Goal: Submit feedback/report problem

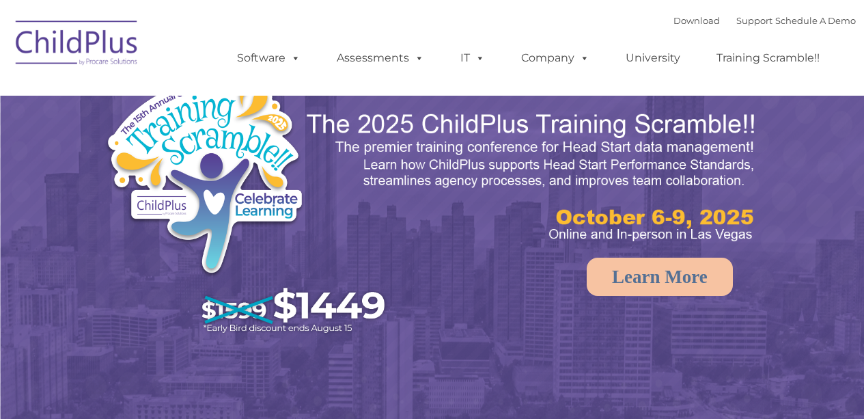
select select "MEDIUM"
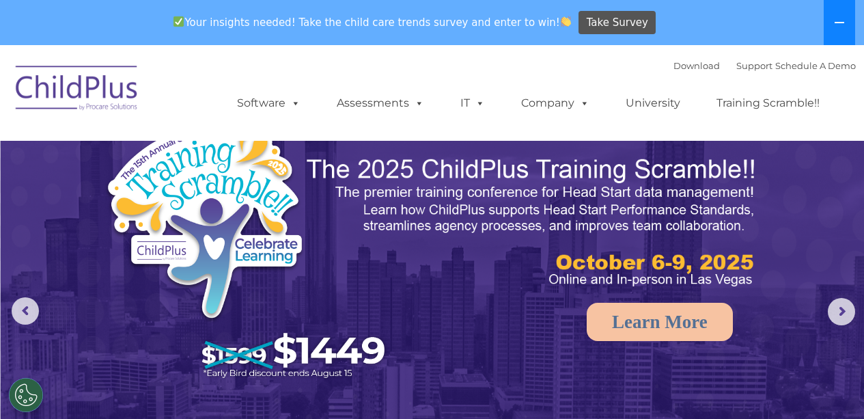
click at [838, 13] on button at bounding box center [838, 22] width 31 height 45
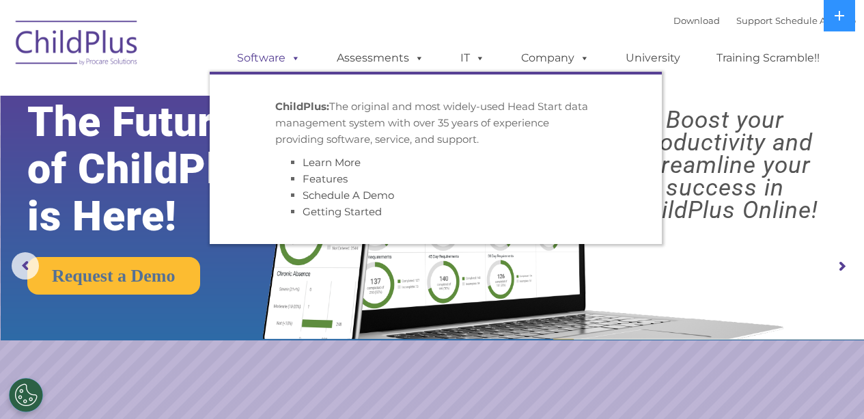
click at [294, 60] on span at bounding box center [292, 57] width 15 height 13
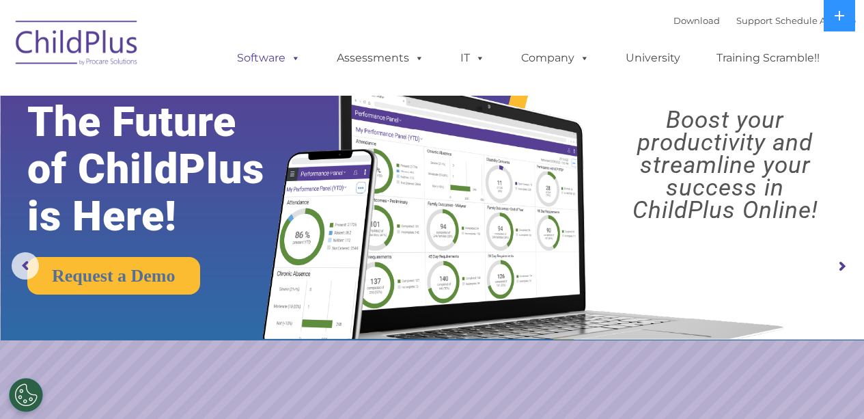
click at [294, 59] on span at bounding box center [292, 57] width 15 height 13
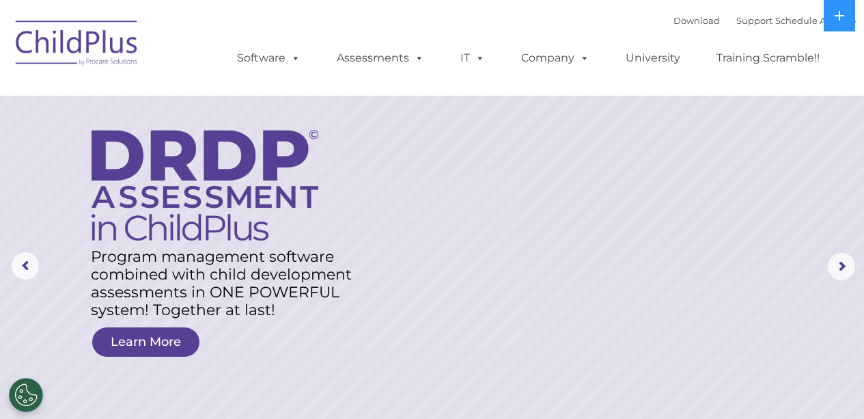
click at [96, 41] on img at bounding box center [77, 45] width 137 height 68
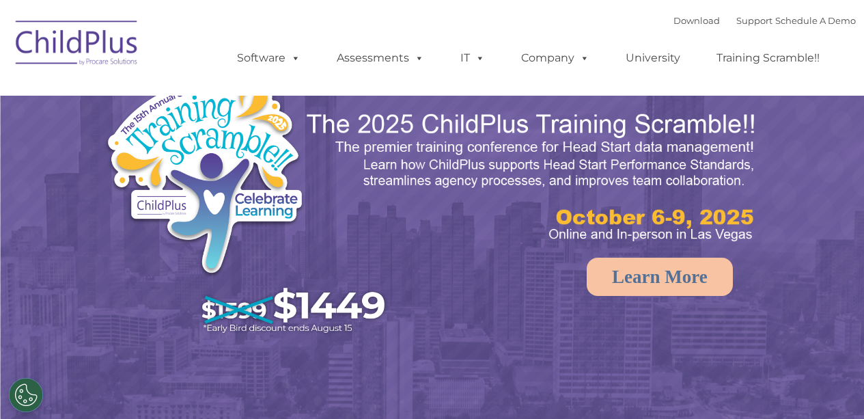
select select "MEDIUM"
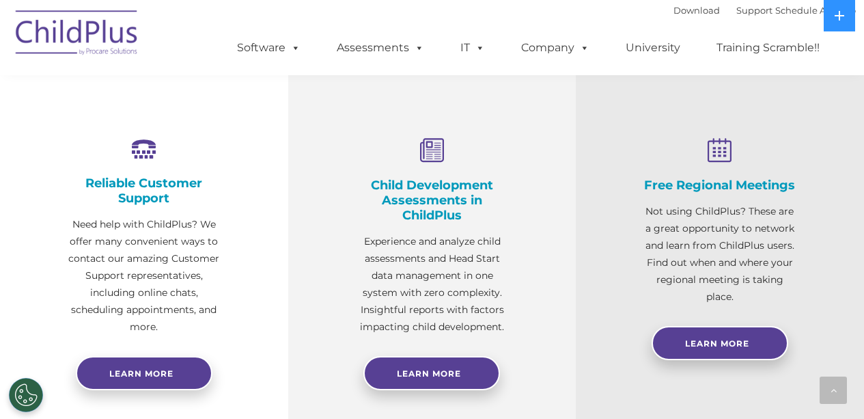
scroll to position [478, 0]
